Goal: Communication & Community: Answer question/provide support

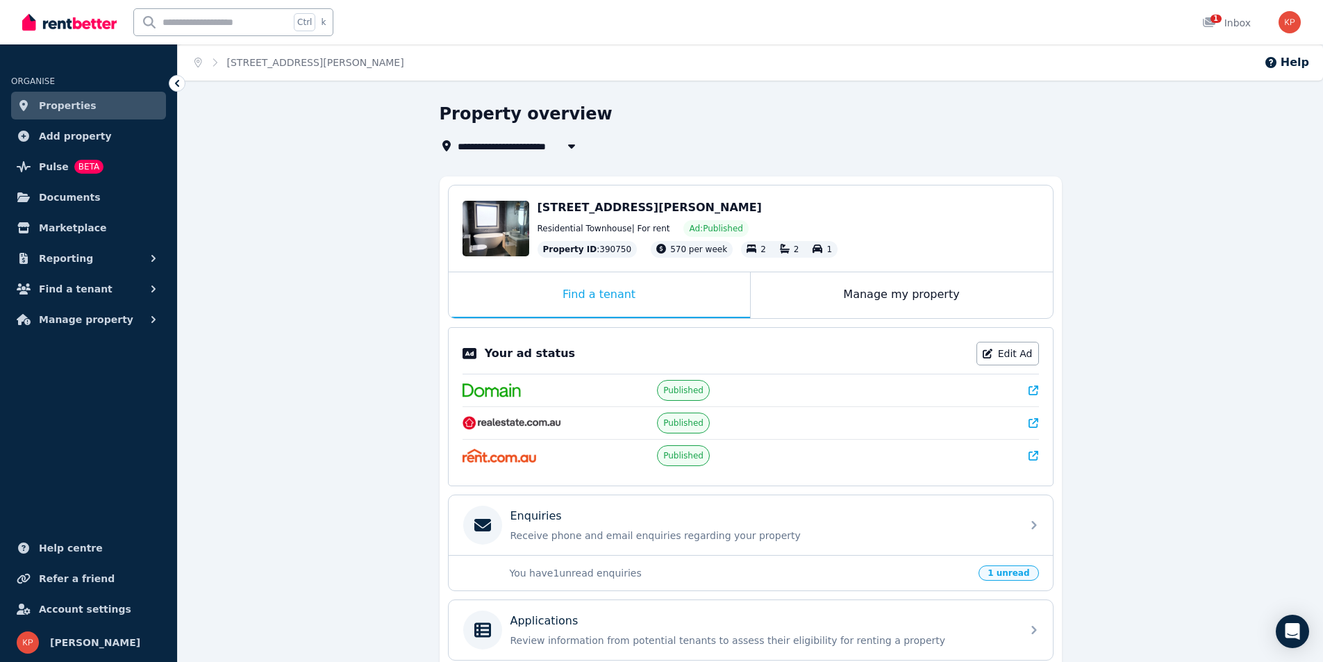
click at [570, 574] on p "You have 1 unread enquiries" at bounding box center [740, 573] width 461 height 14
click at [1006, 573] on span "1 unread" at bounding box center [1009, 572] width 60 height 15
click at [824, 533] on p "Receive phone and email enquiries regarding your property" at bounding box center [762, 536] width 503 height 14
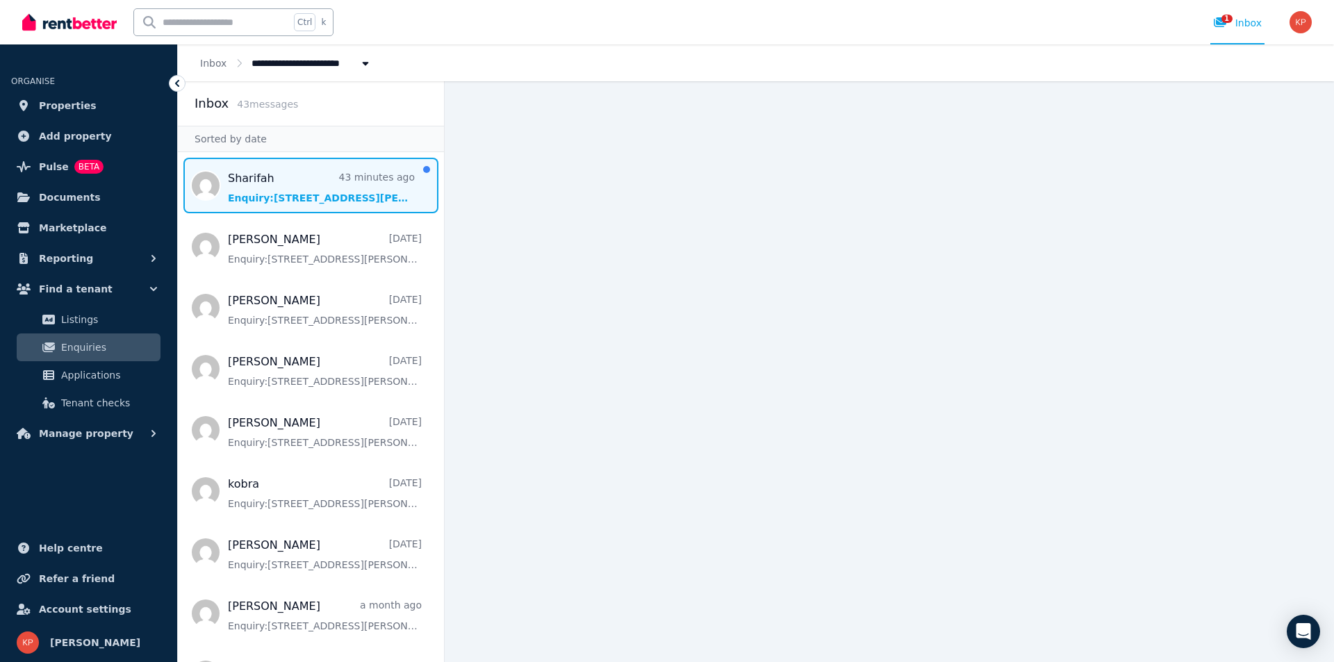
click at [297, 181] on span "Message list" at bounding box center [311, 186] width 266 height 56
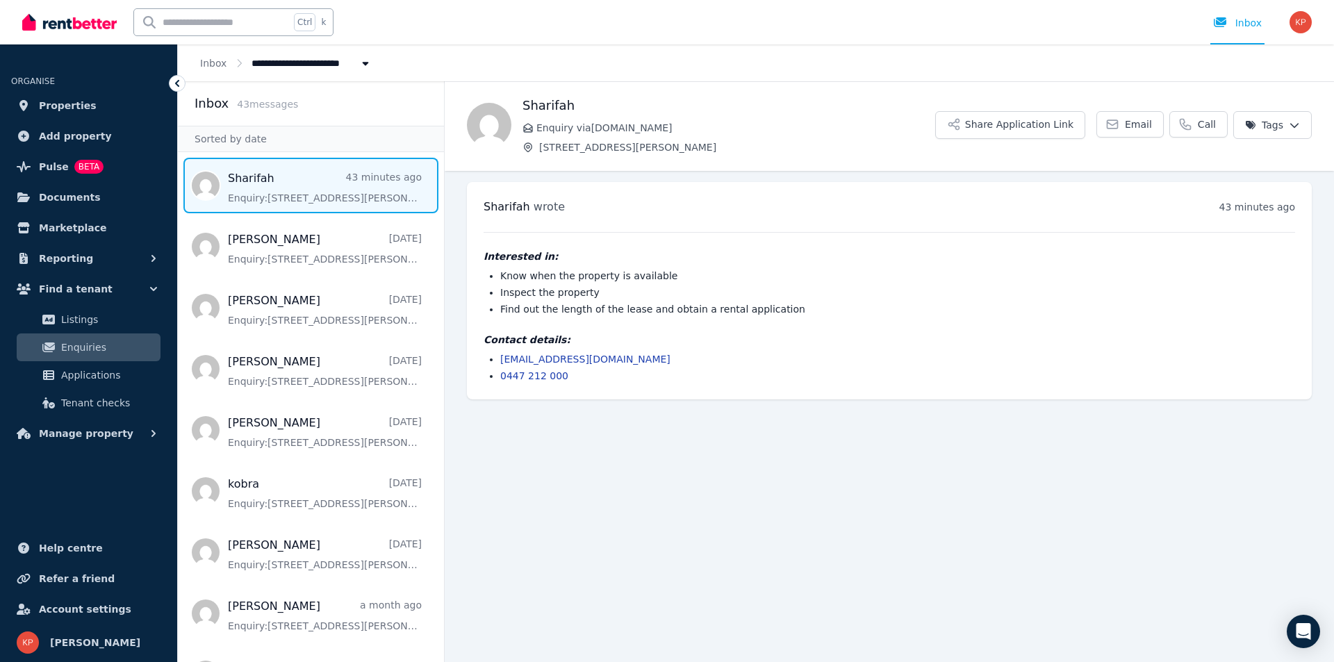
click at [579, 358] on link "[EMAIL_ADDRESS][DOMAIN_NAME]" at bounding box center [585, 359] width 170 height 11
drag, startPoint x: 622, startPoint y: 358, endPoint x: 499, endPoint y: 354, distance: 123.0
click at [499, 354] on ul "[EMAIL_ADDRESS][DOMAIN_NAME] 0447 212 000" at bounding box center [888, 367] width 811 height 31
copy link "[EMAIL_ADDRESS][DOMAIN_NAME]"
